Goal: Information Seeking & Learning: Learn about a topic

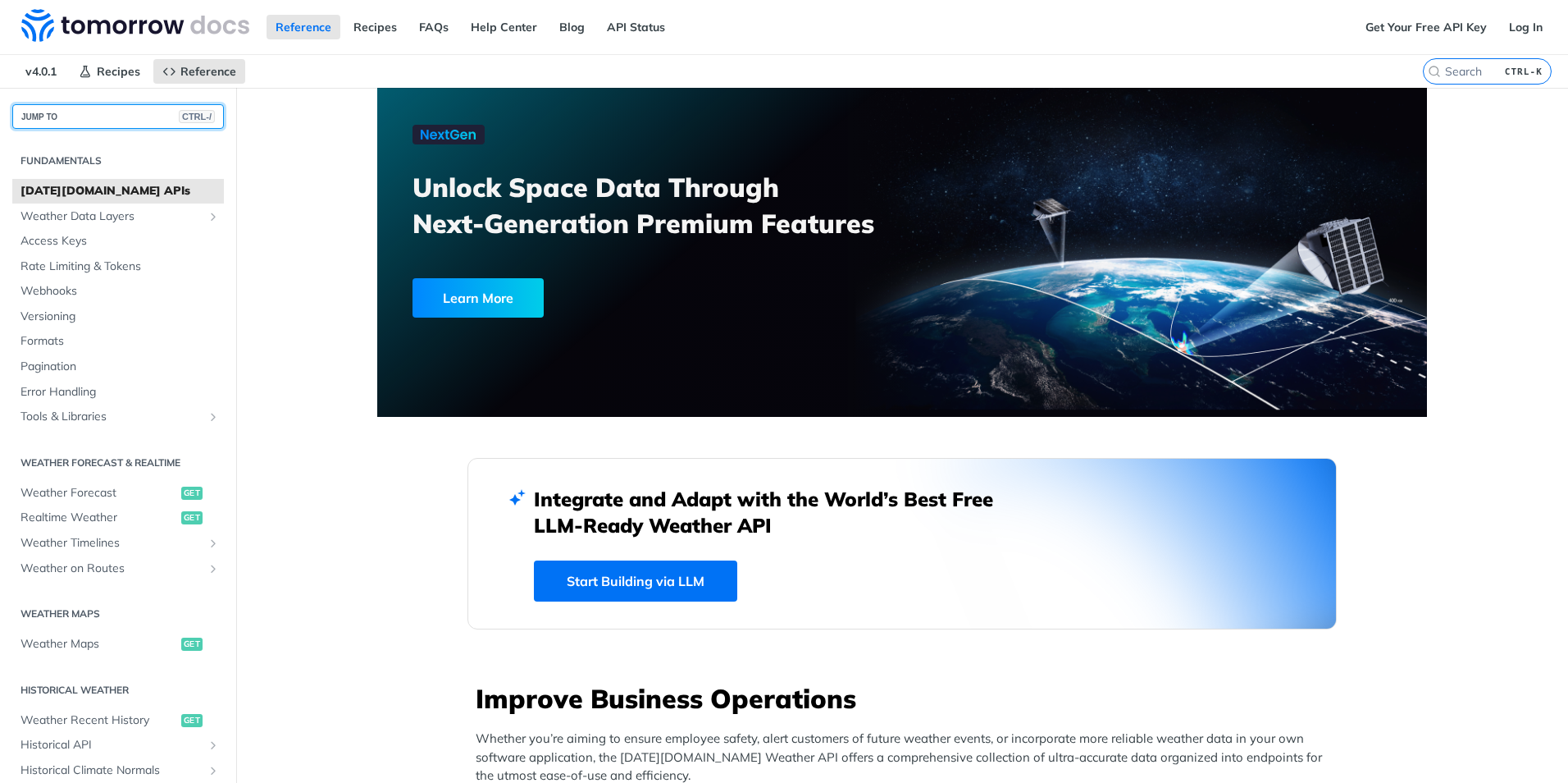
click at [70, 117] on button "JUMP TO CTRL-/" at bounding box center [117, 117] width 211 height 25
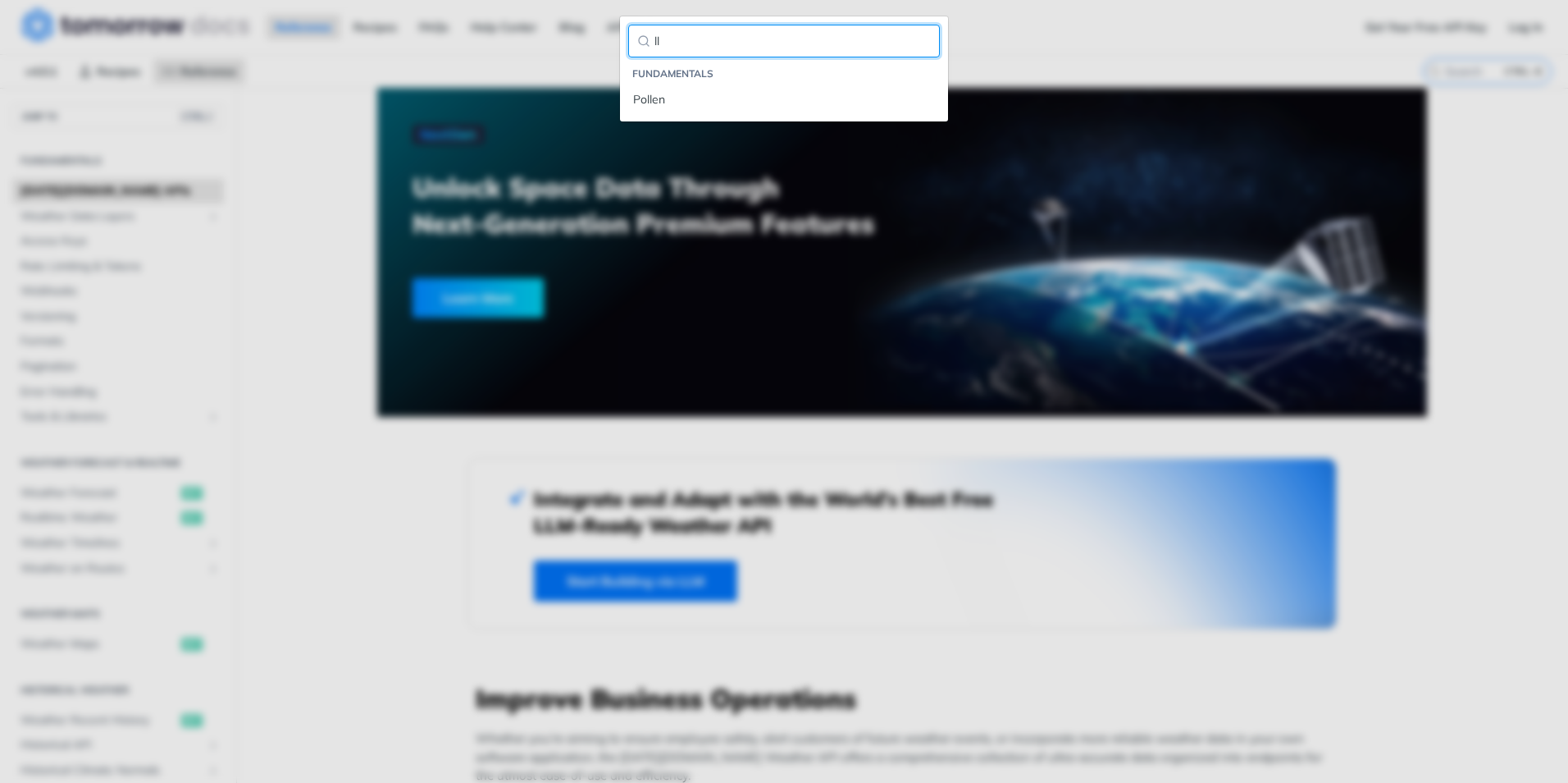
type input "l"
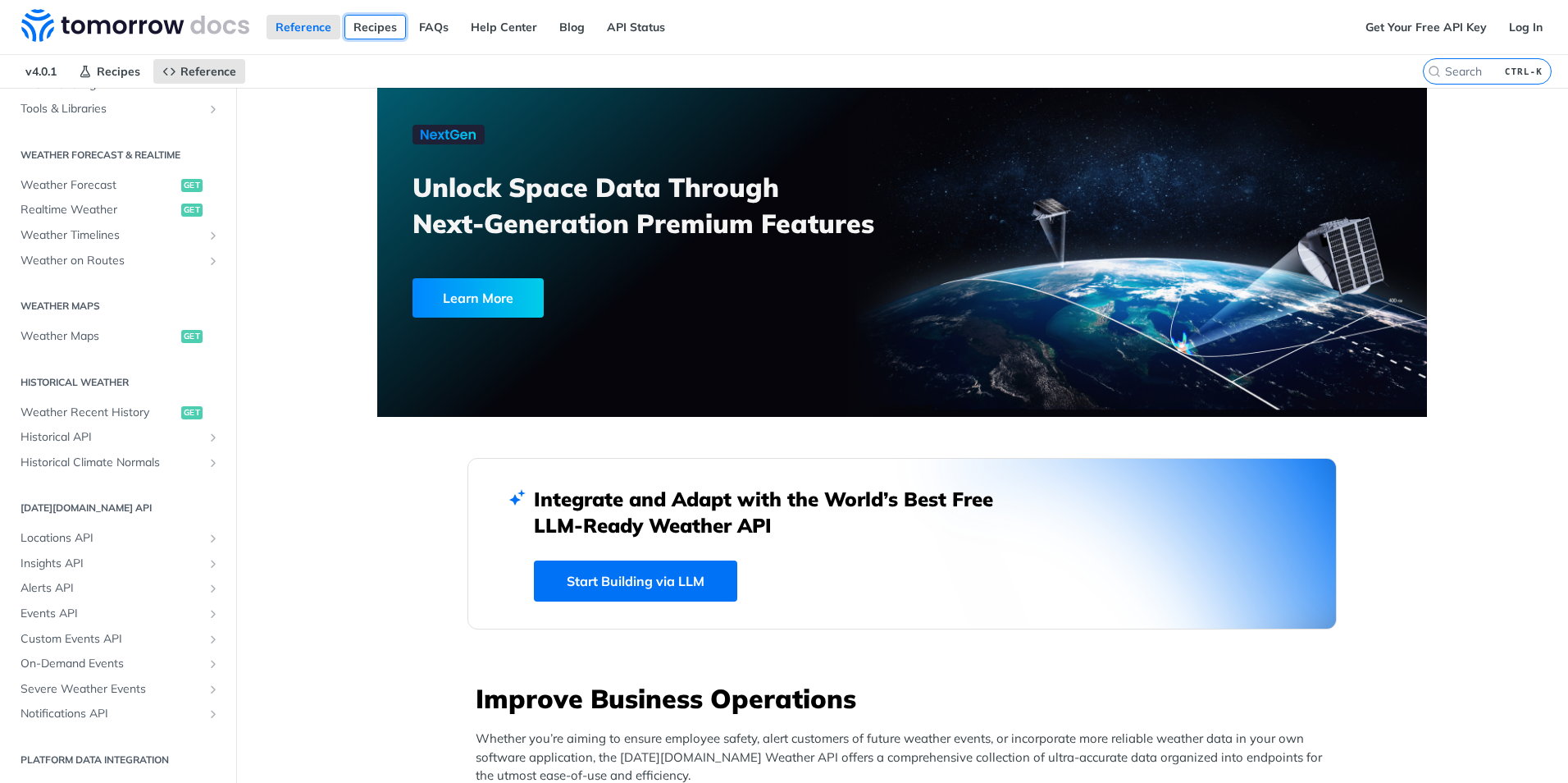
click at [370, 36] on link "Recipes" at bounding box center [375, 27] width 61 height 25
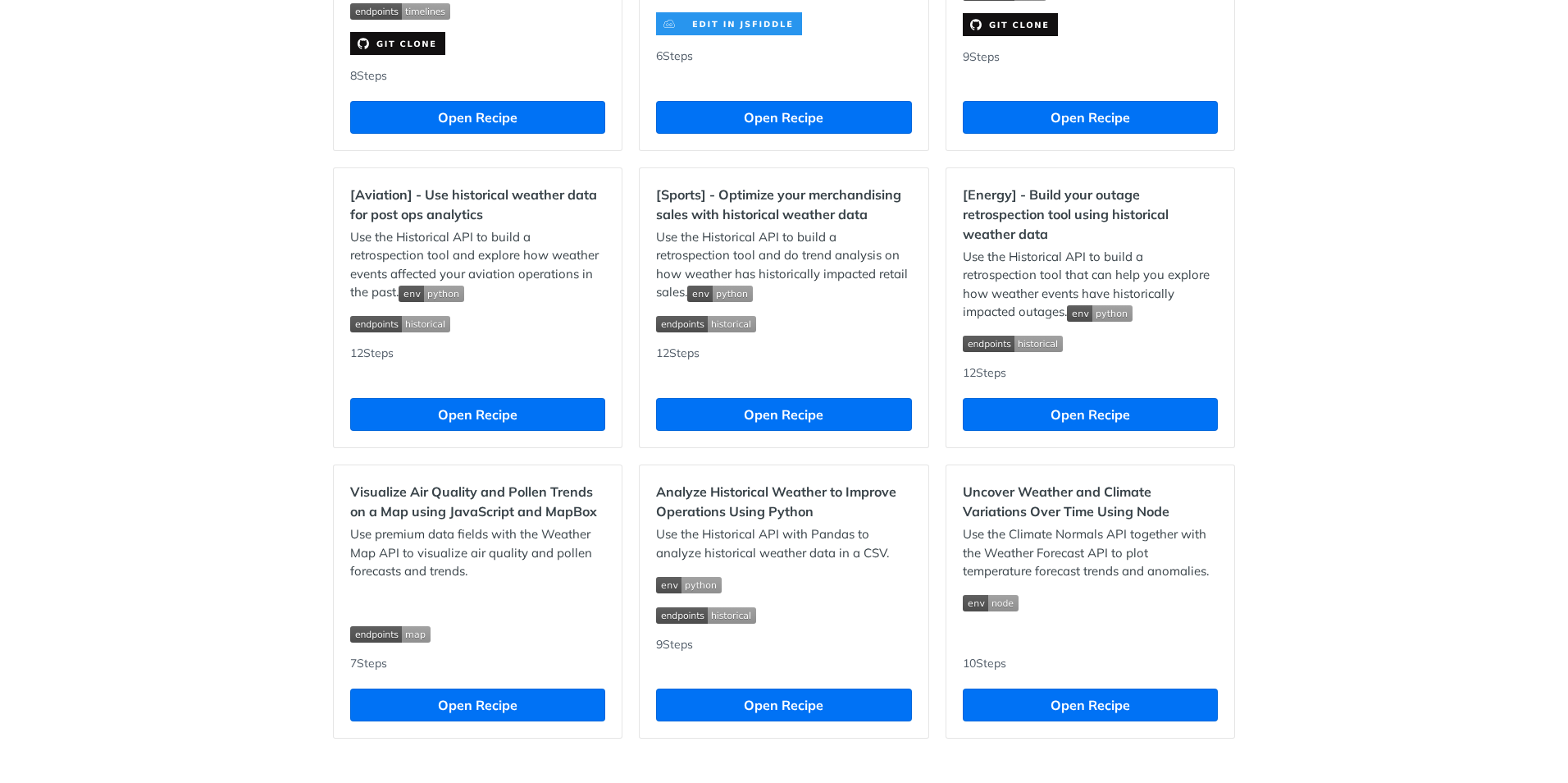
scroll to position [1391, 0]
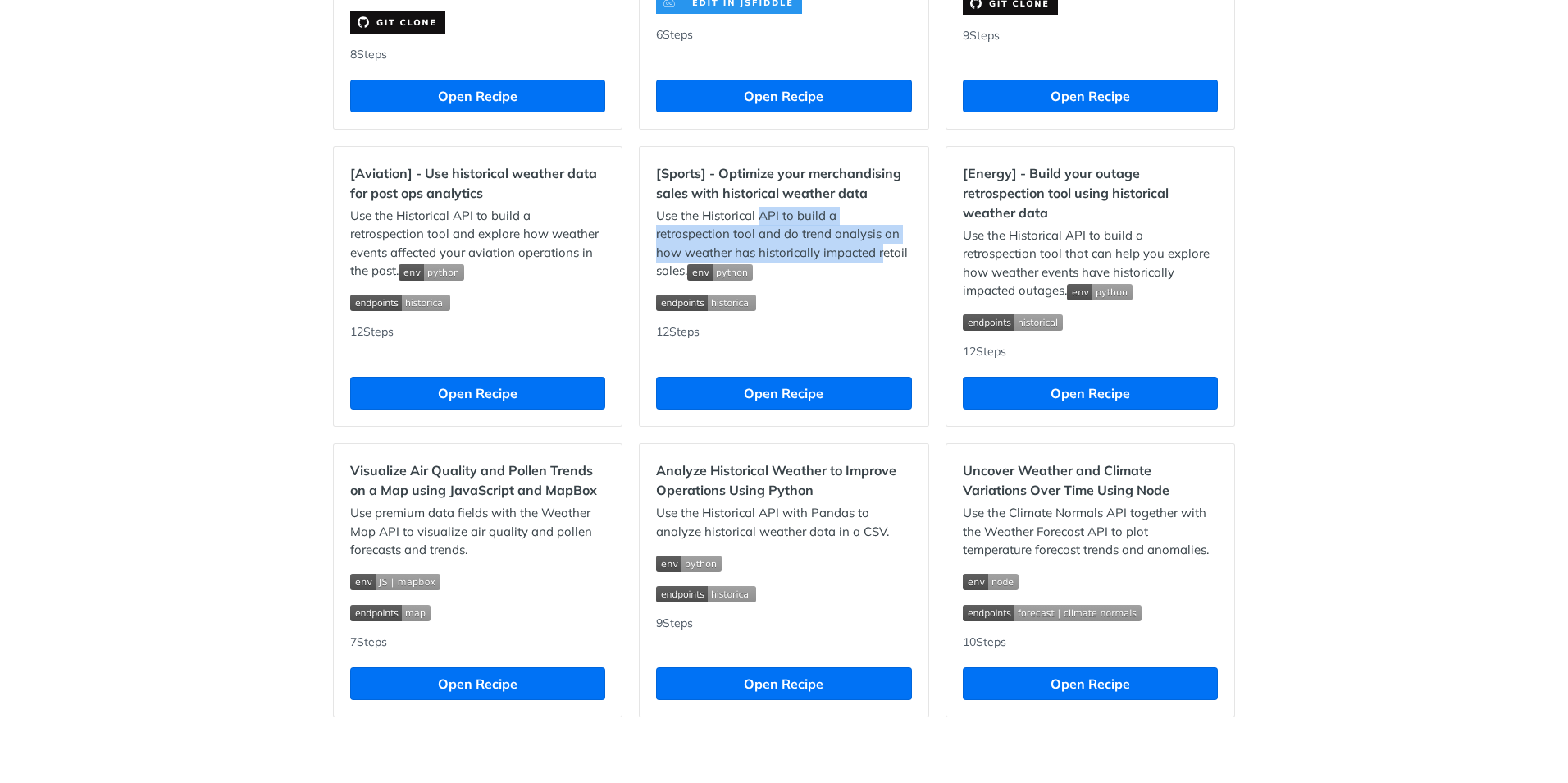
drag, startPoint x: 755, startPoint y: 213, endPoint x: 876, endPoint y: 251, distance: 126.8
click at [876, 251] on p "Use the Historical API to build a retrospection tool and do trend analysis on h…" at bounding box center [784, 243] width 255 height 74
drag, startPoint x: 871, startPoint y: 251, endPoint x: 792, endPoint y: 231, distance: 81.5
click at [792, 231] on p "Use the Historical API to build a retrospection tool and do trend analysis on h…" at bounding box center [784, 243] width 255 height 74
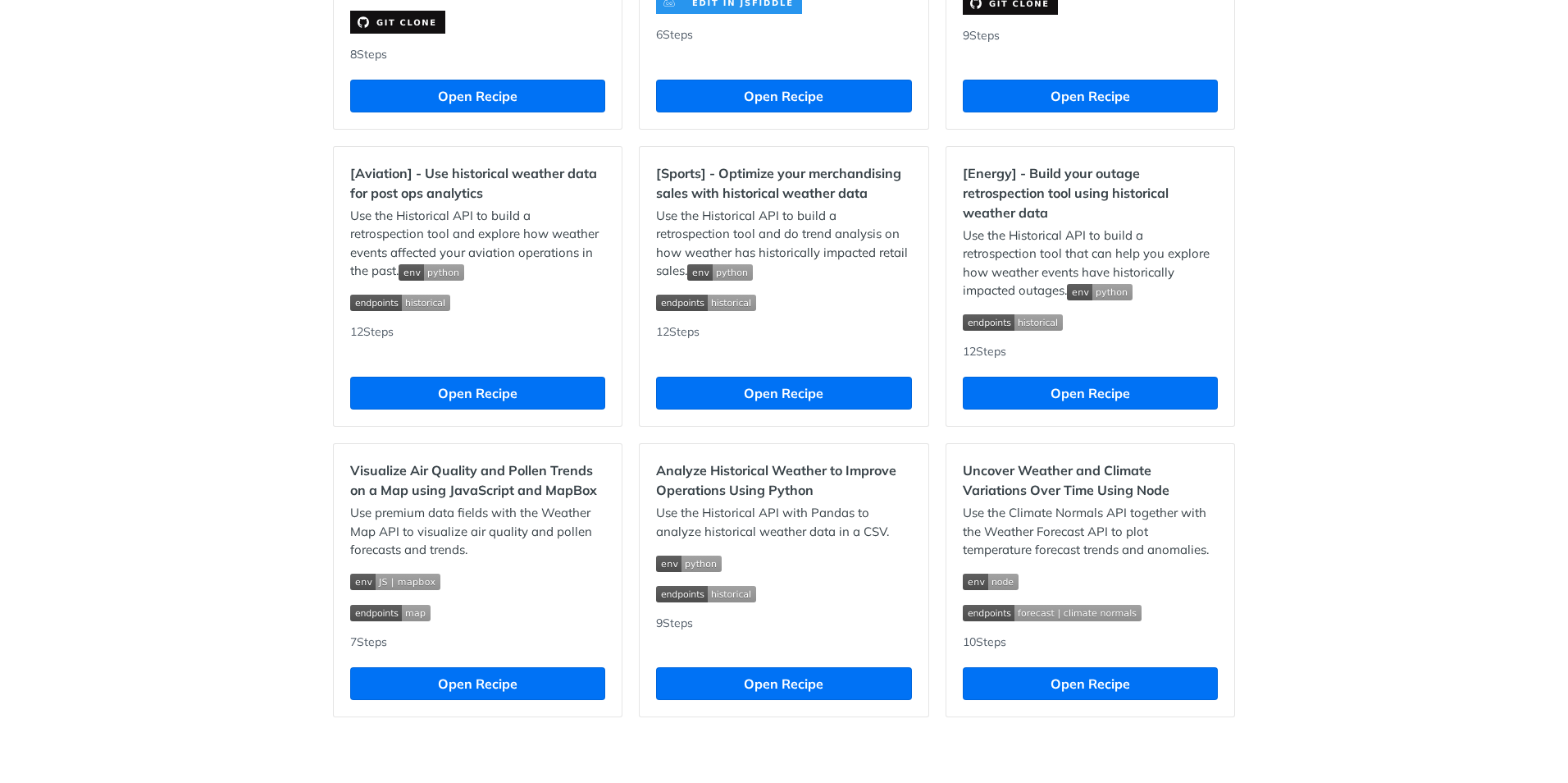
drag, startPoint x: 792, startPoint y: 231, endPoint x: 771, endPoint y: 226, distance: 21.6
click at [771, 226] on p "Use the Historical API to build a retrospection tool and do trend analysis on h…" at bounding box center [784, 243] width 255 height 74
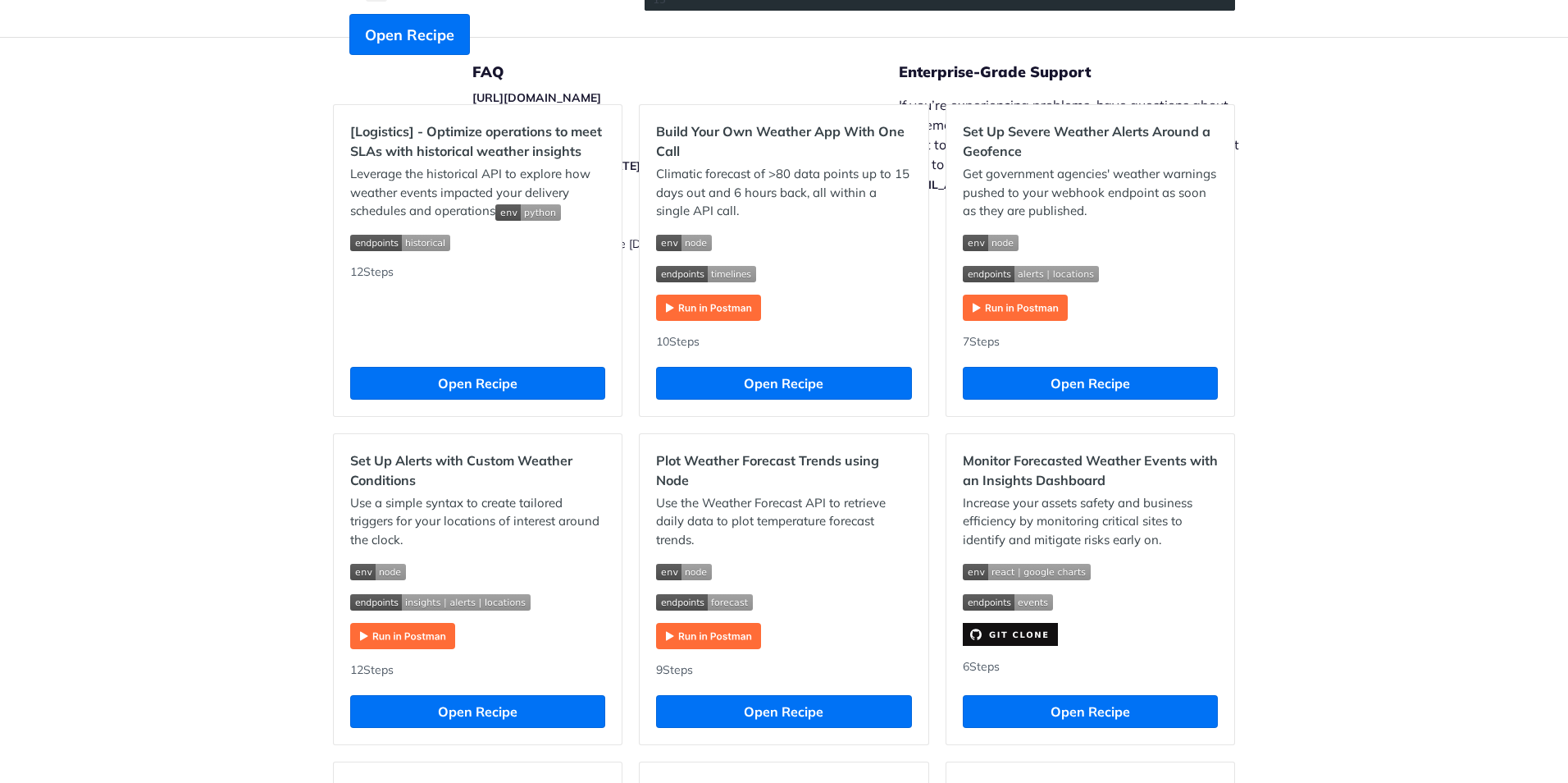
scroll to position [0, 0]
